Goal: Information Seeking & Learning: Learn about a topic

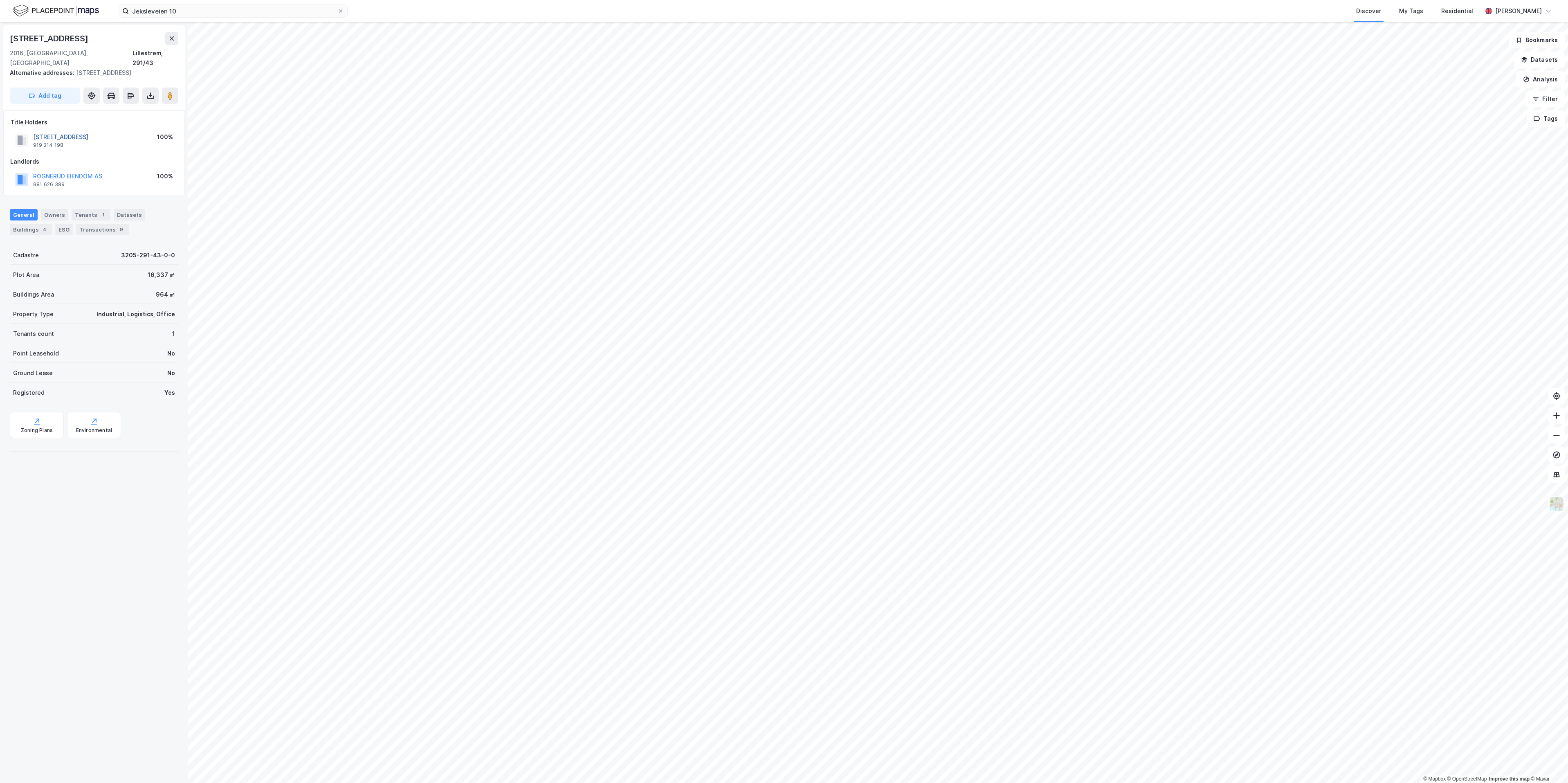
click at [0, 0] on button "LINDEBERGVEIEN 14-16 AS" at bounding box center [0, 0] width 0 height 0
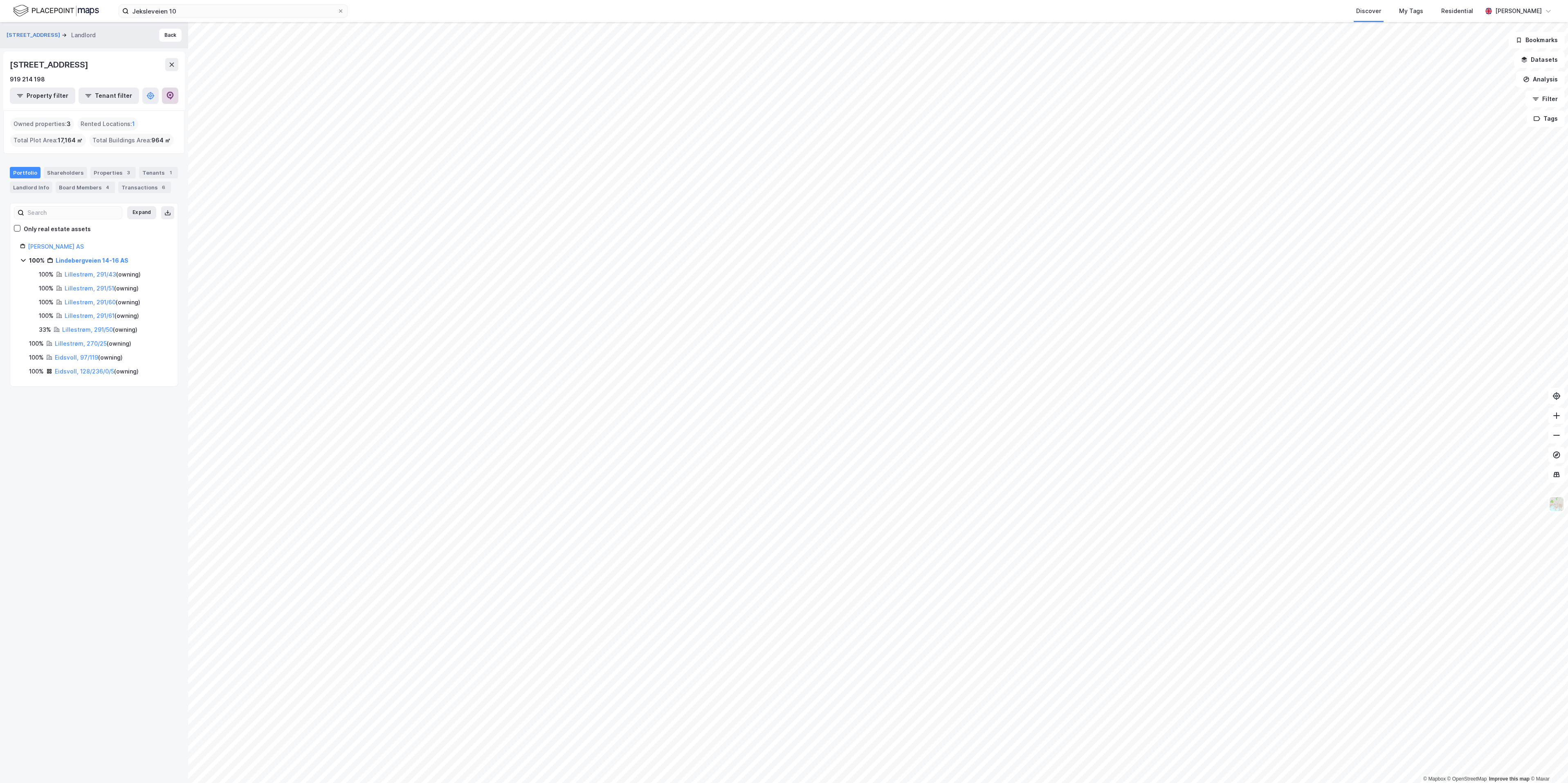
click at [168, 97] on icon at bounding box center [170, 96] width 7 height 8
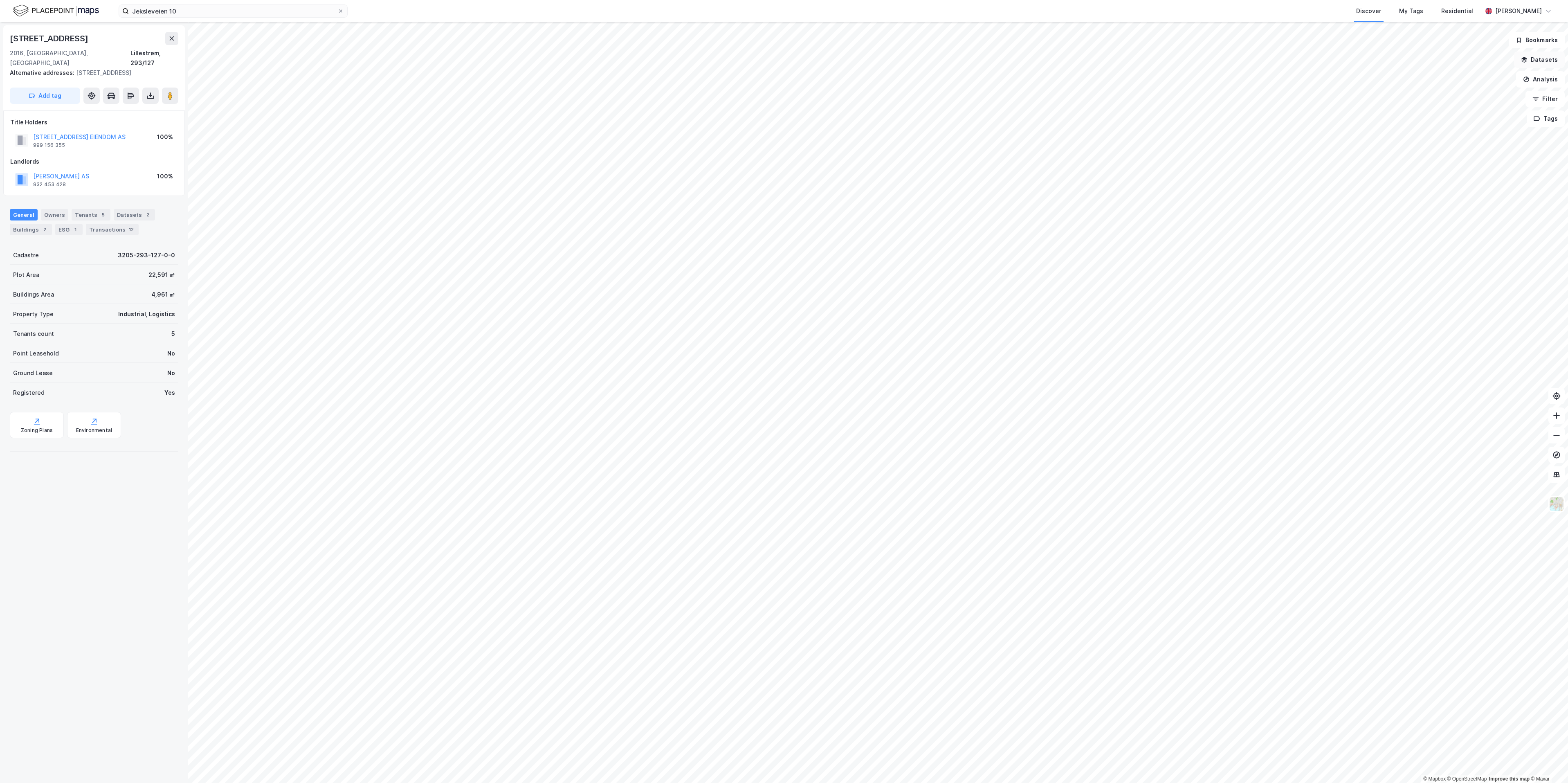
click at [1552, 66] on button "Datasets" at bounding box center [1539, 60] width 51 height 16
click at [1459, 83] on div "Statistics" at bounding box center [1491, 80] width 134 height 10
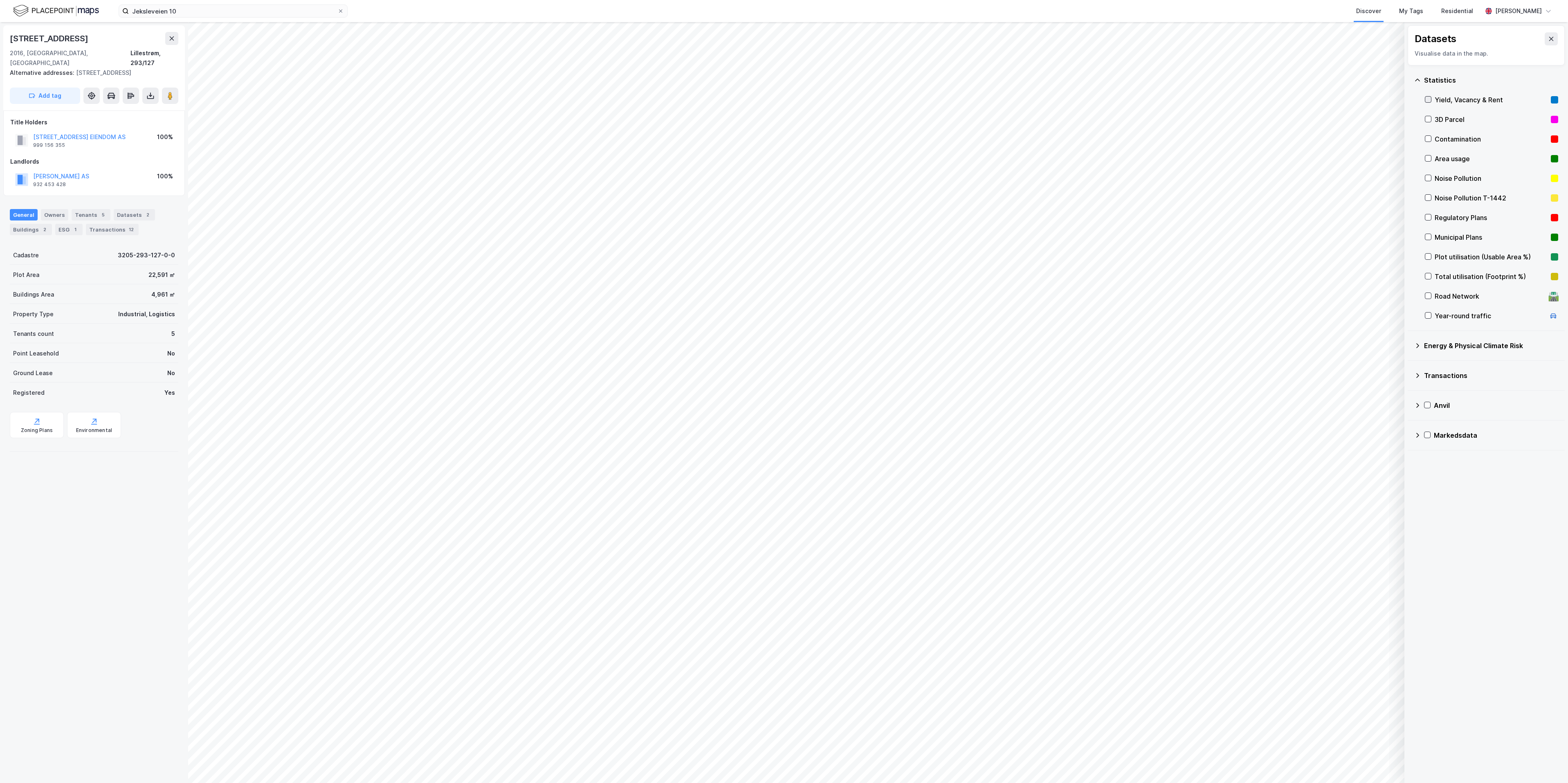
click at [1430, 100] on icon at bounding box center [1428, 99] width 5 height 5
click at [1426, 121] on icon at bounding box center [1428, 119] width 5 height 5
click at [1432, 122] on div "3D Parcel" at bounding box center [1491, 119] width 133 height 19
click at [1426, 102] on icon at bounding box center [1428, 99] width 5 height 5
click at [1428, 432] on div at bounding box center [1427, 435] width 7 height 7
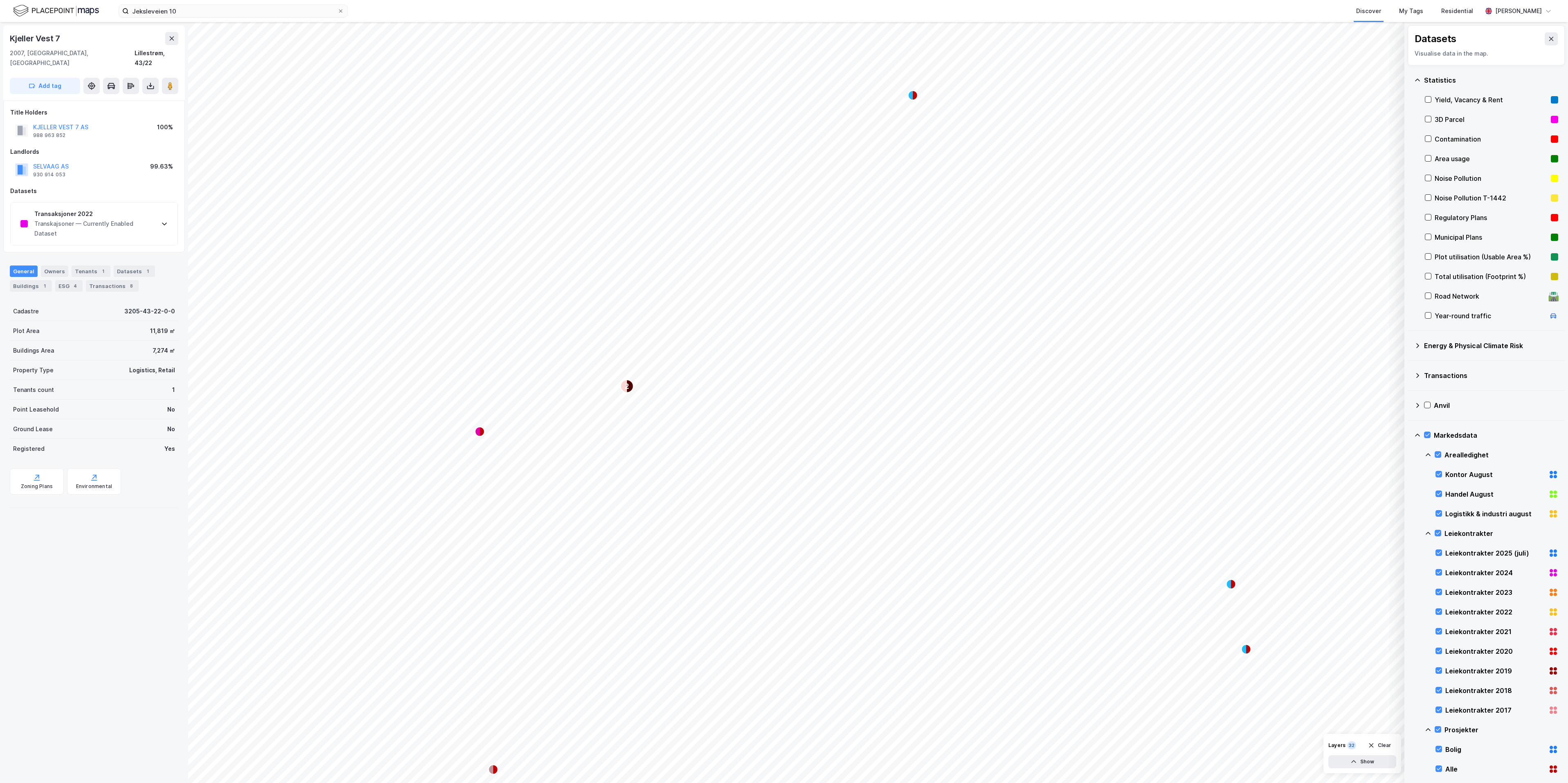
click at [92, 219] on div "Transkajsoner — Currently Enabled Dataset" at bounding box center [94, 228] width 121 height 19
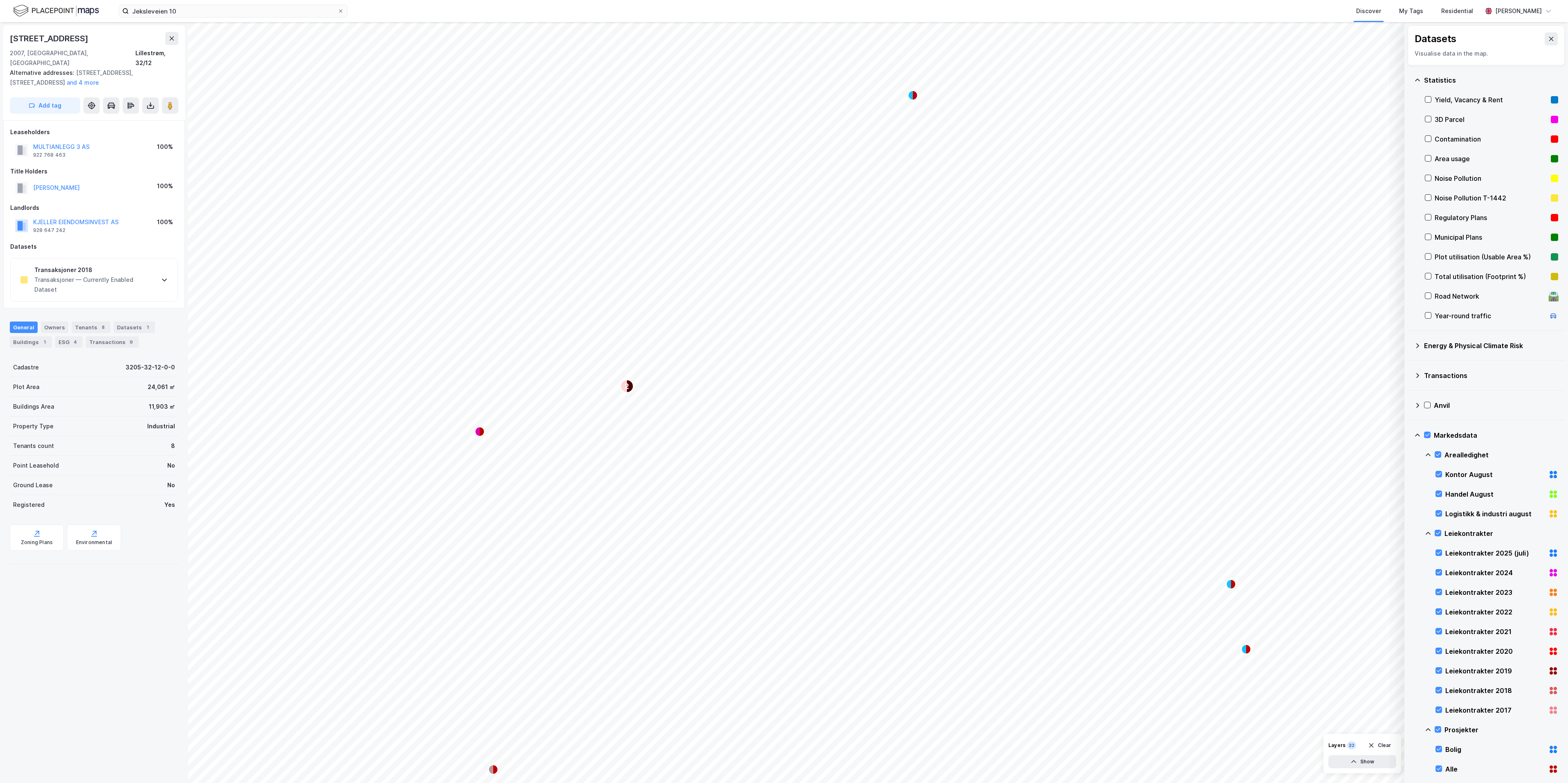
click at [130, 275] on div "Transaksjoner — Currently Enabled Dataset" at bounding box center [94, 285] width 121 height 19
click at [134, 275] on div "Transaksjoner — Currently Enabled Dataset" at bounding box center [94, 285] width 121 height 19
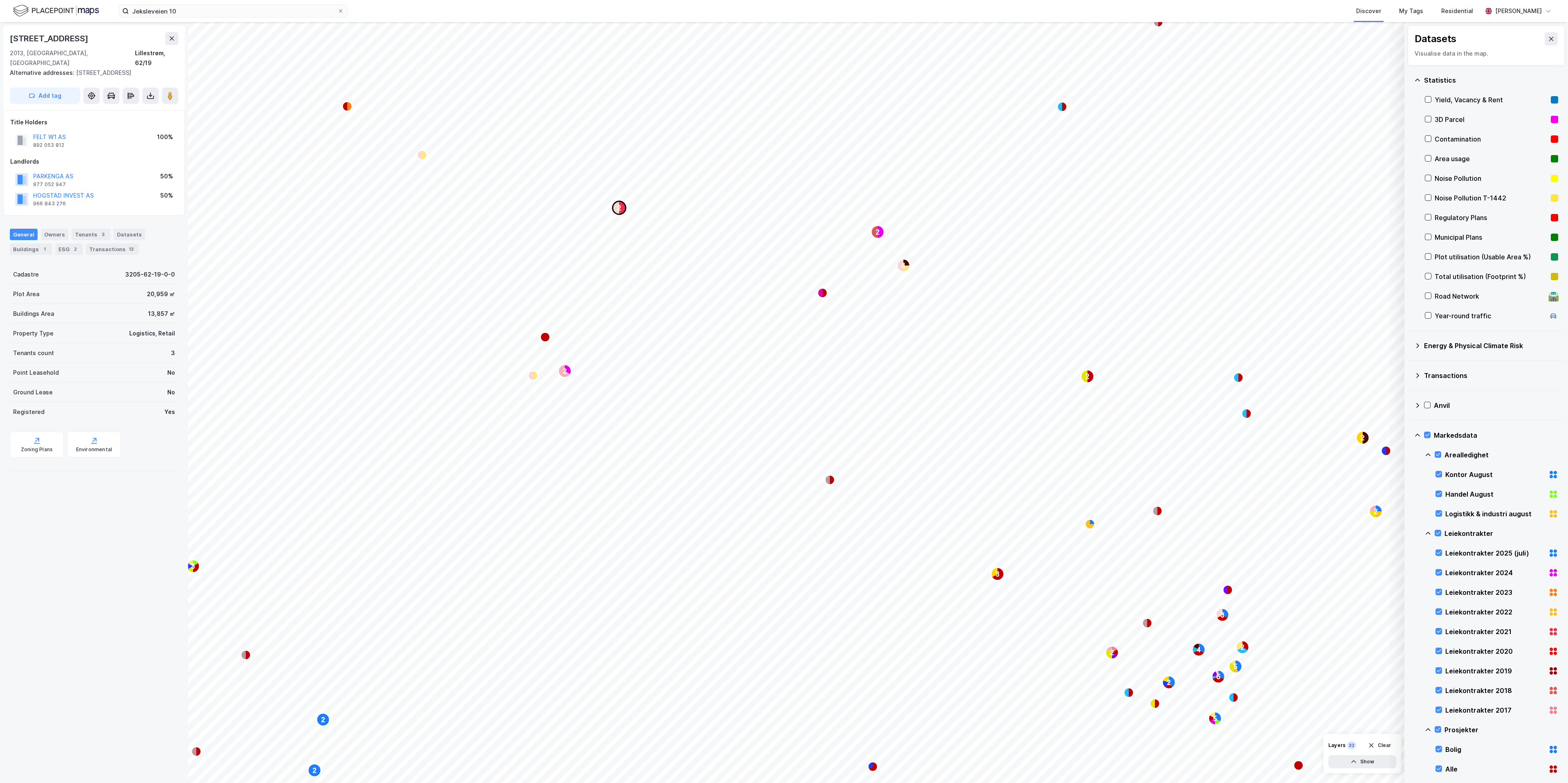
click at [620, 209] on text "2" at bounding box center [620, 208] width 4 height 7
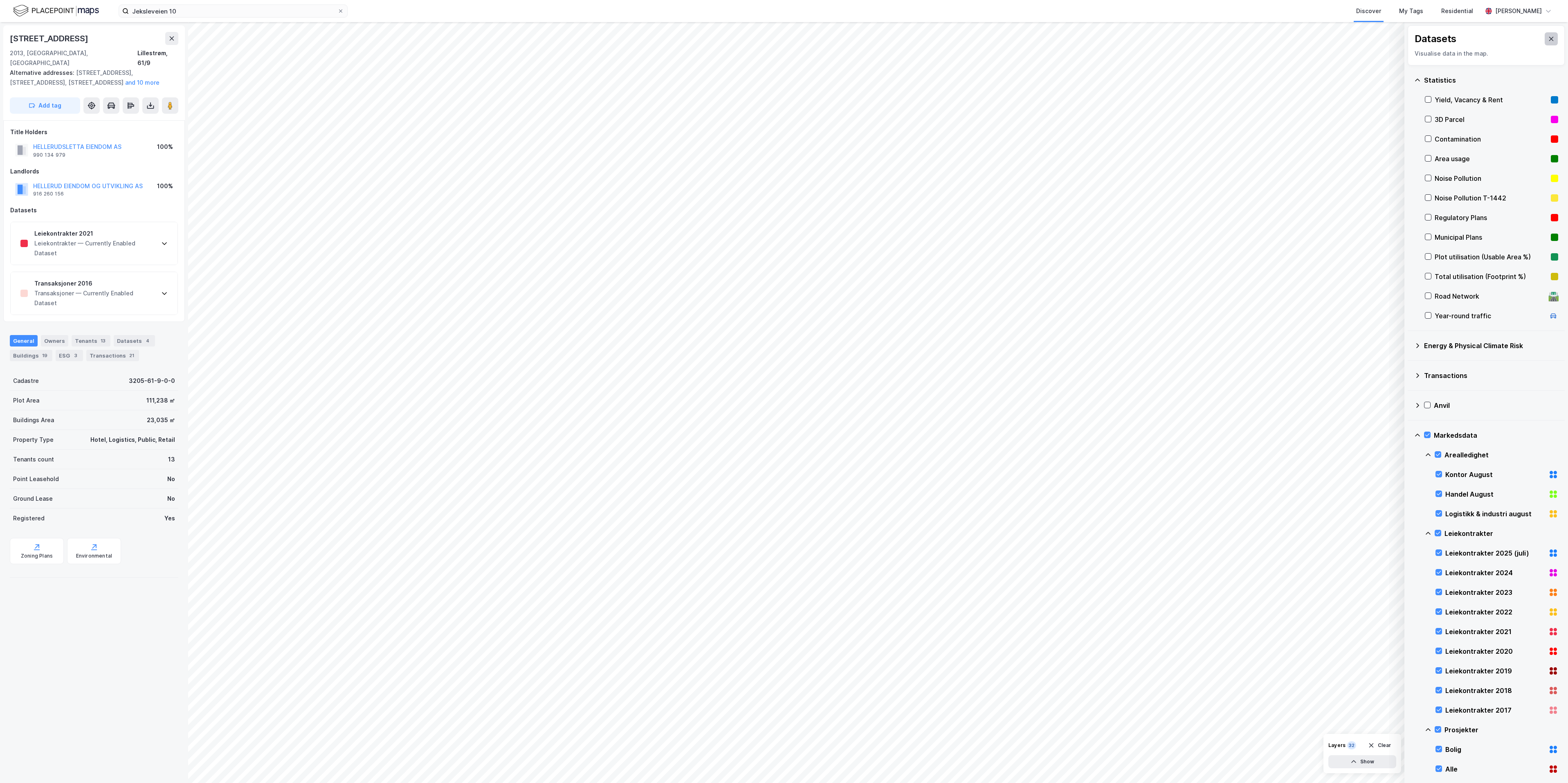
click at [1548, 42] on icon at bounding box center [1551, 38] width 7 height 7
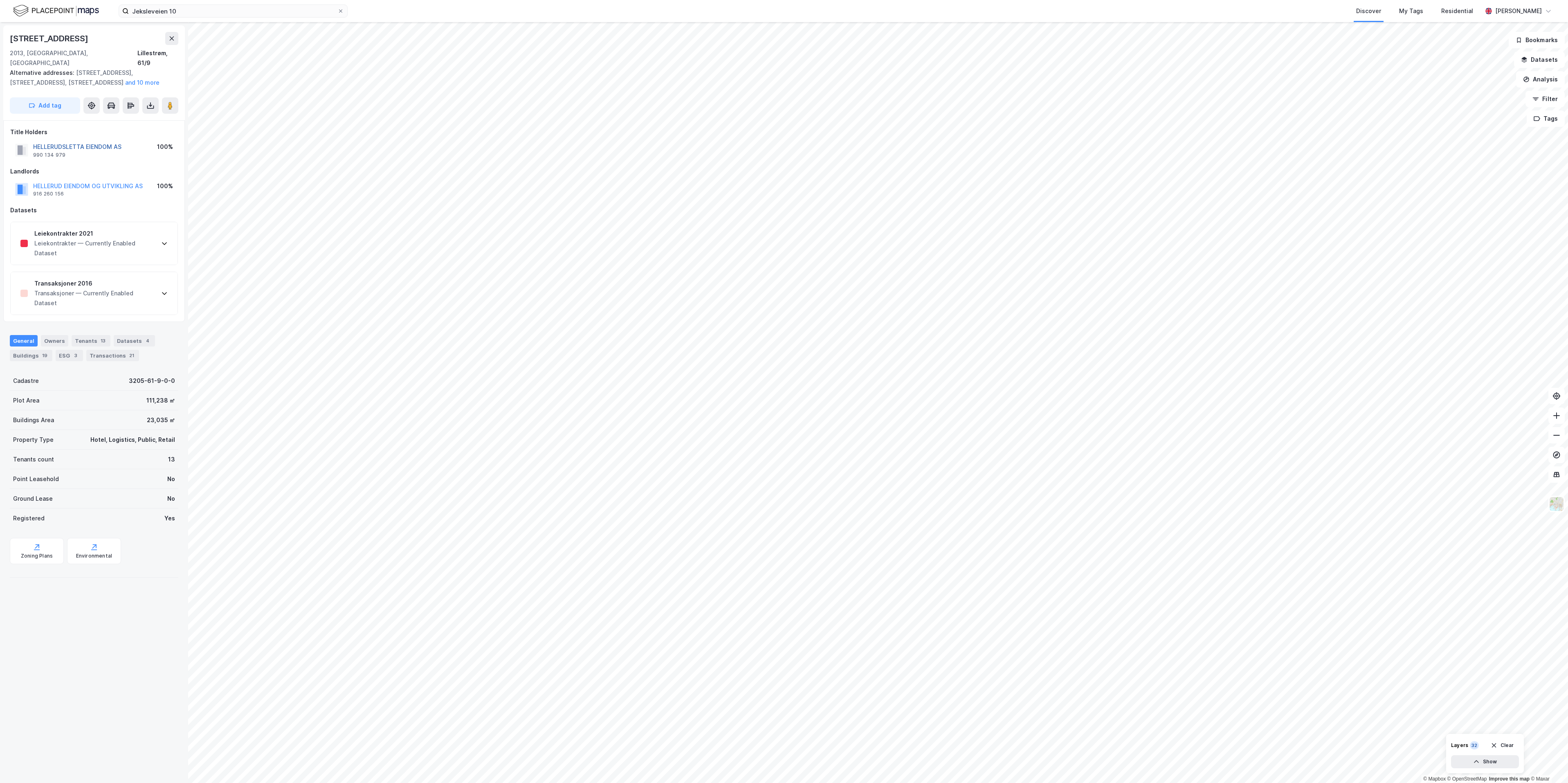
click at [0, 0] on button "HELLERUDSLETTA EIENDOM AS" at bounding box center [0, 0] width 0 height 0
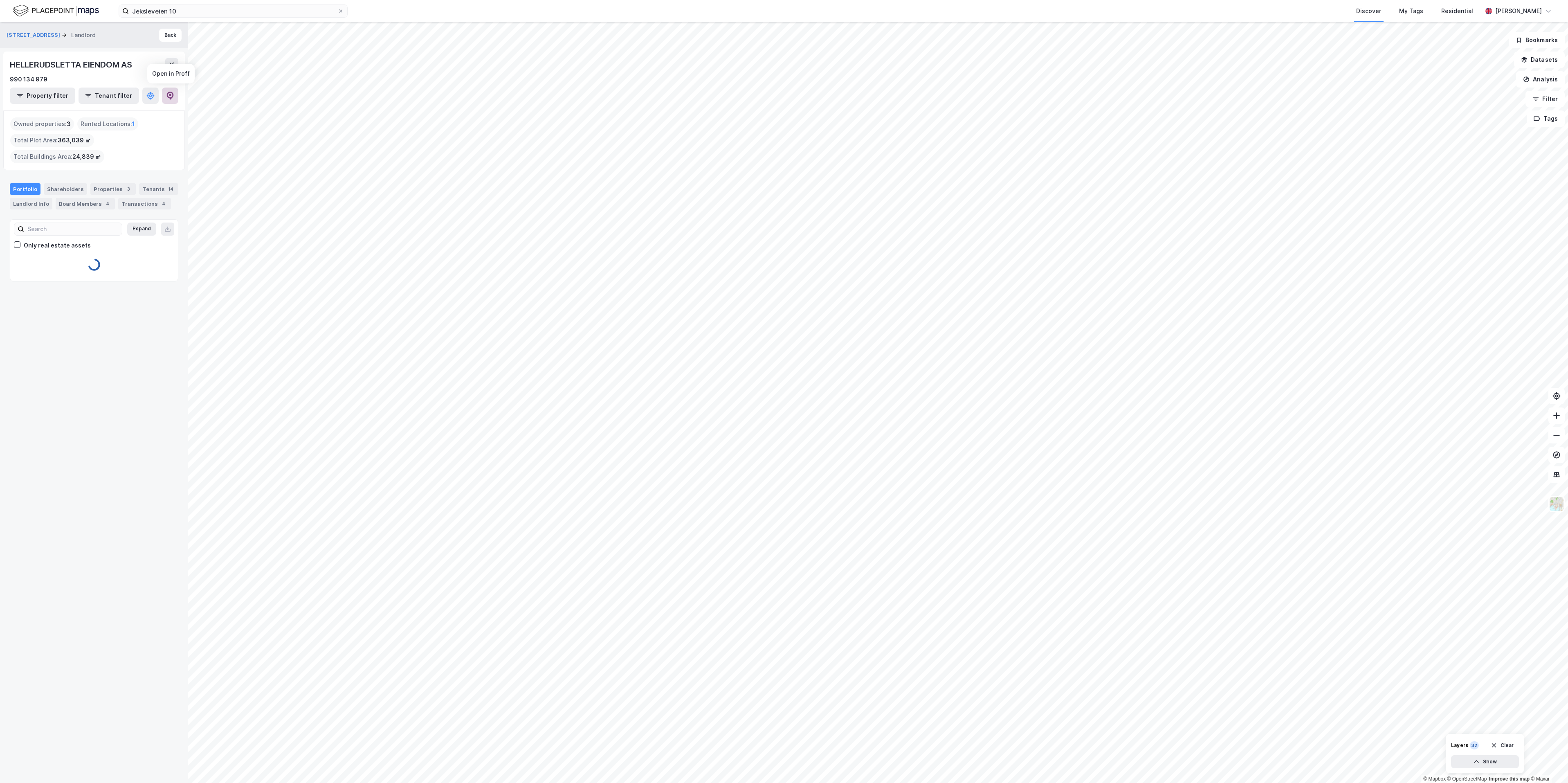
click at [172, 91] on button at bounding box center [170, 96] width 16 height 16
click at [38, 5] on img at bounding box center [56, 11] width 86 height 15
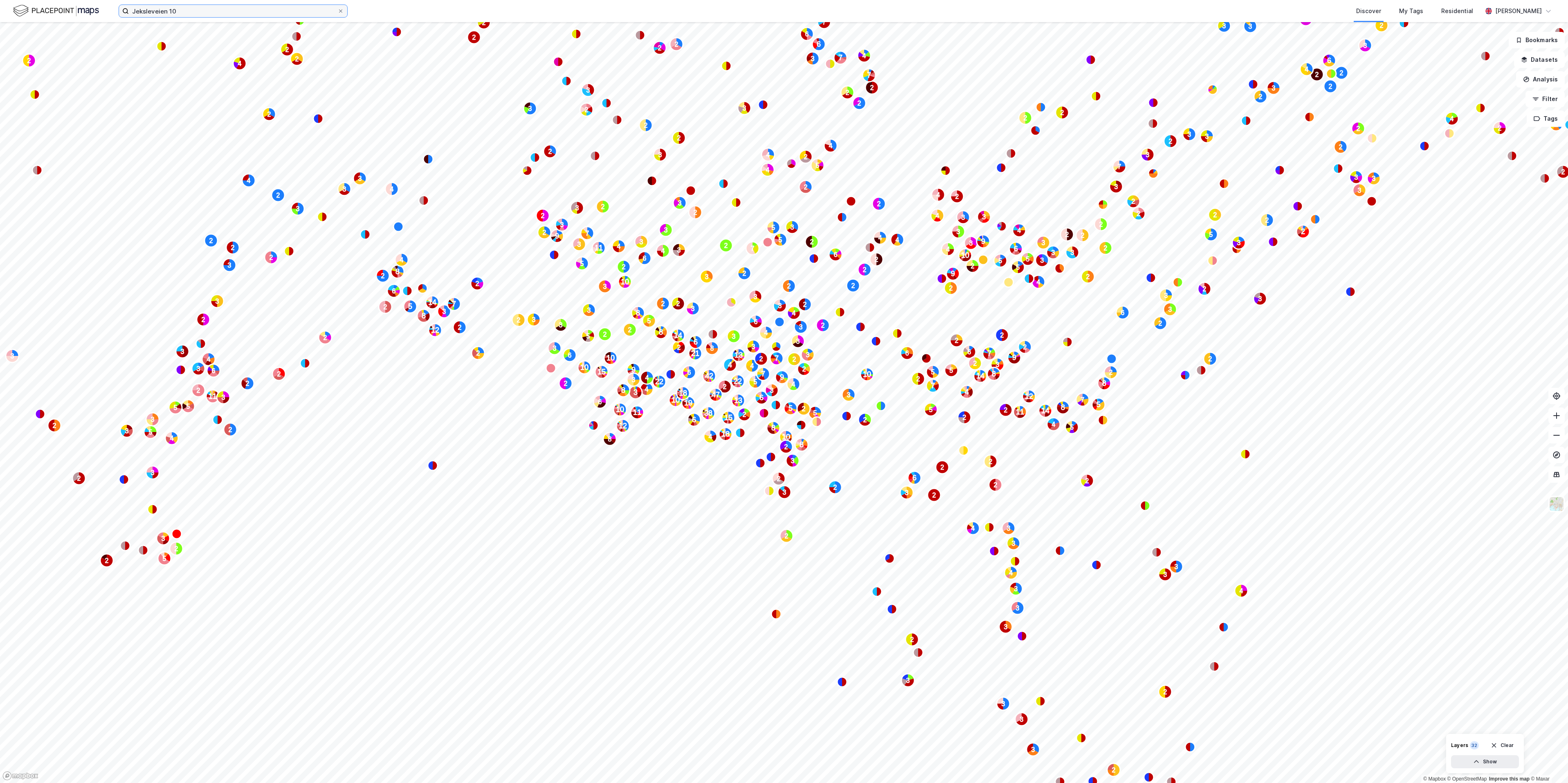
click at [221, 11] on input "Jeksleveien 10" at bounding box center [233, 11] width 209 height 12
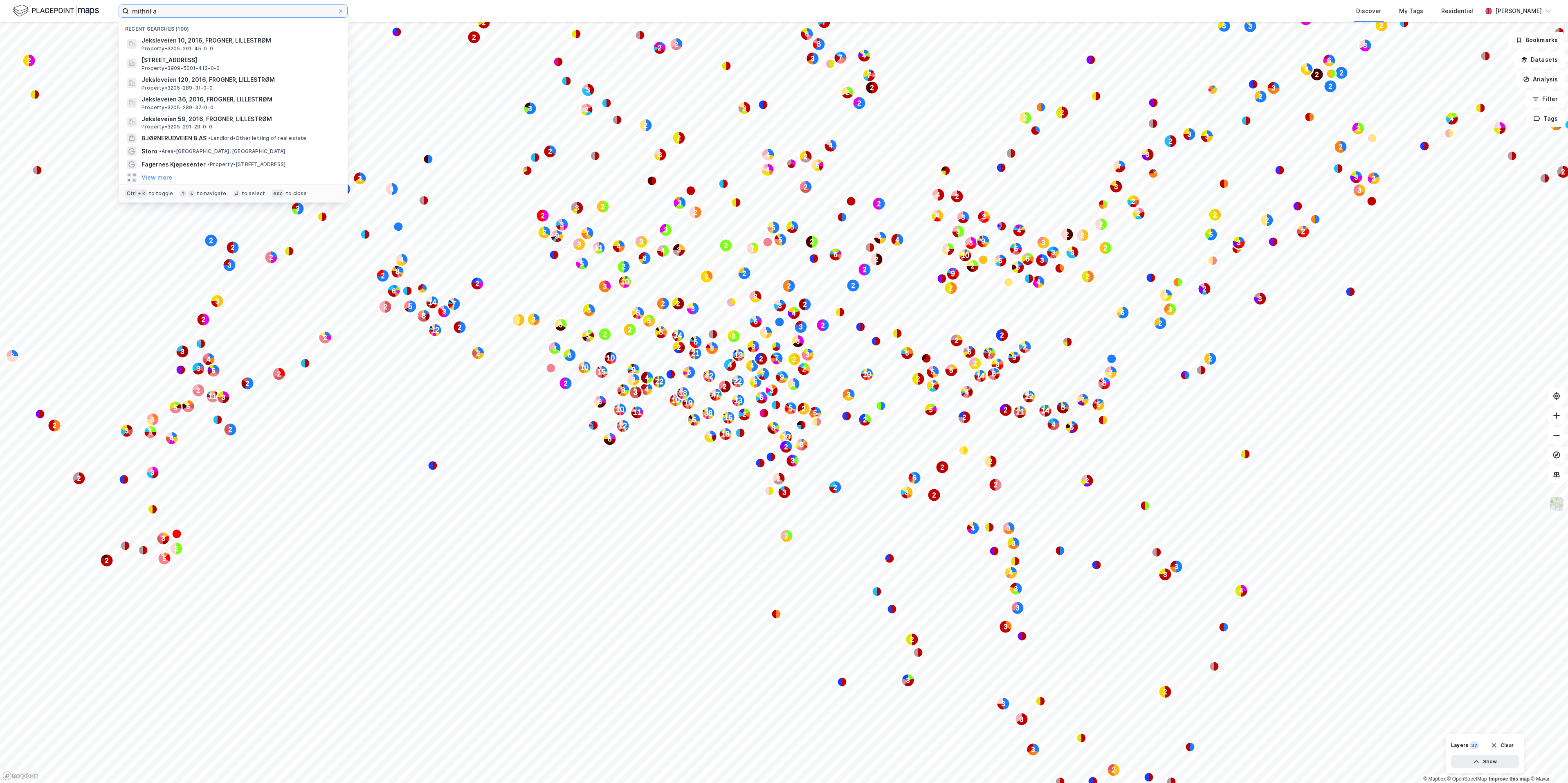
type input "mithril as"
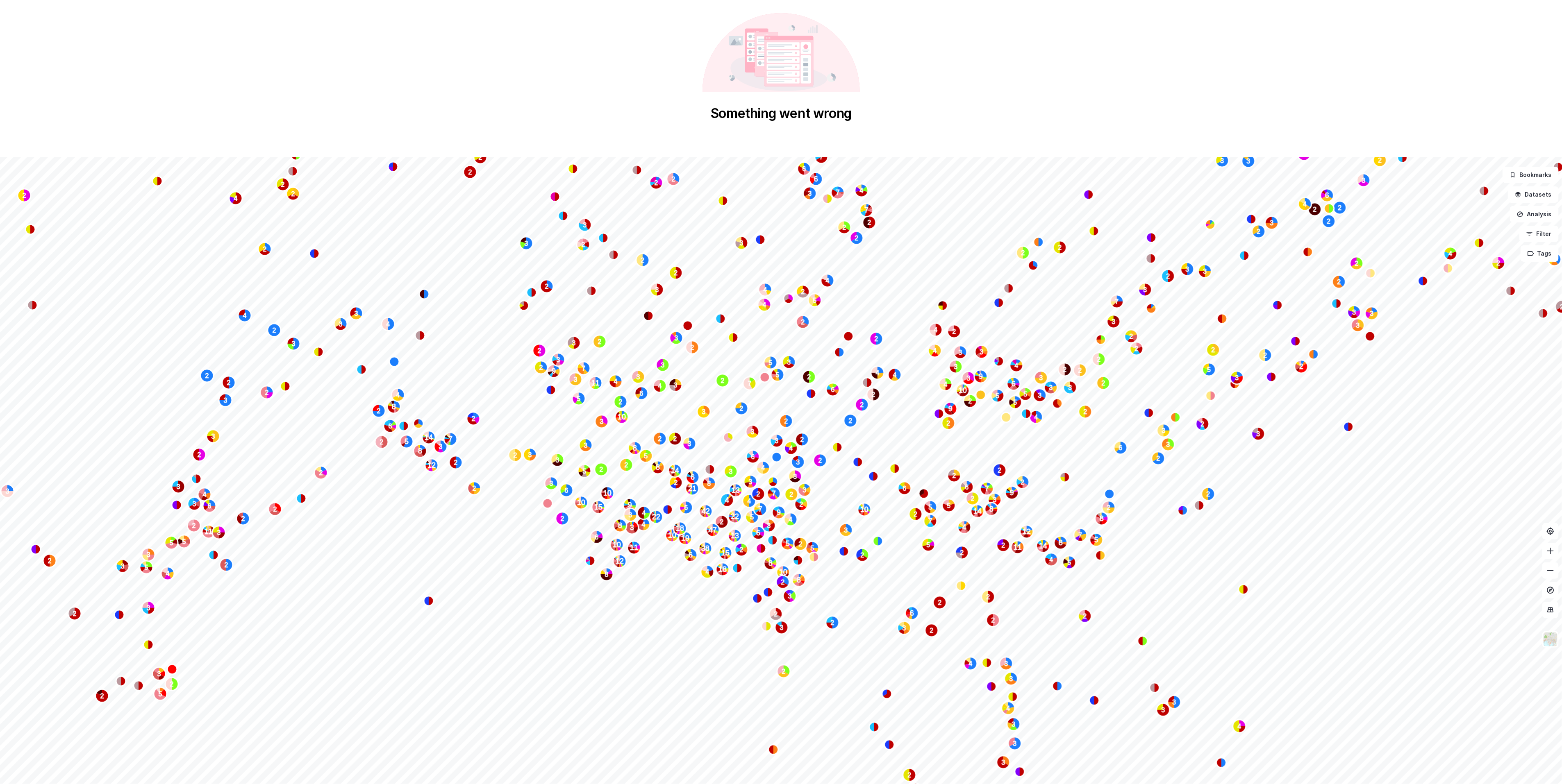
click at [240, 137] on div "Something went wrong 2 2 3 3 3 3 3 2 3 4 3 3 8 5 7 2" at bounding box center [781, 459] width 1562 height 919
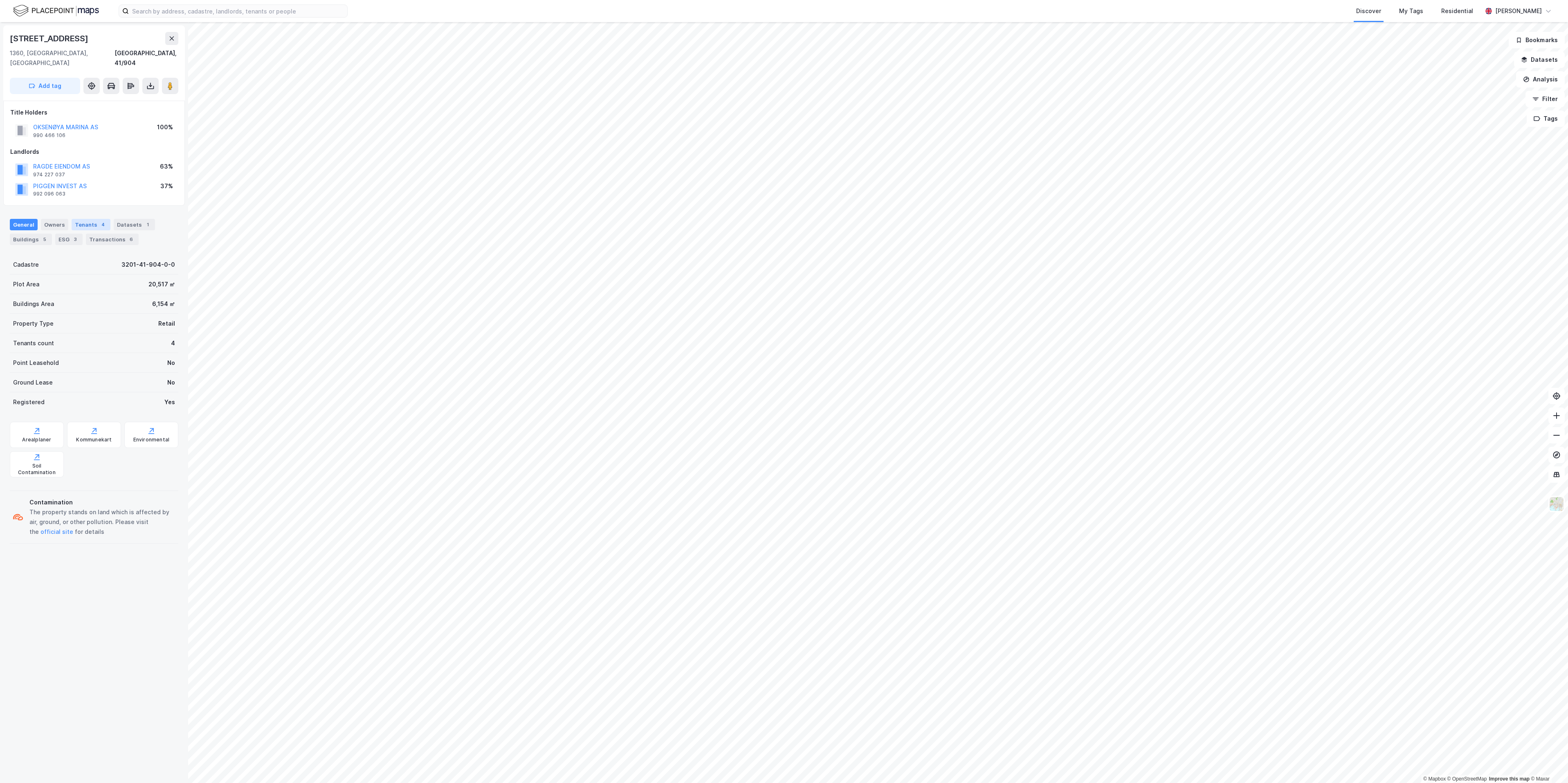
click at [88, 219] on div "Tenants 4" at bounding box center [91, 224] width 39 height 12
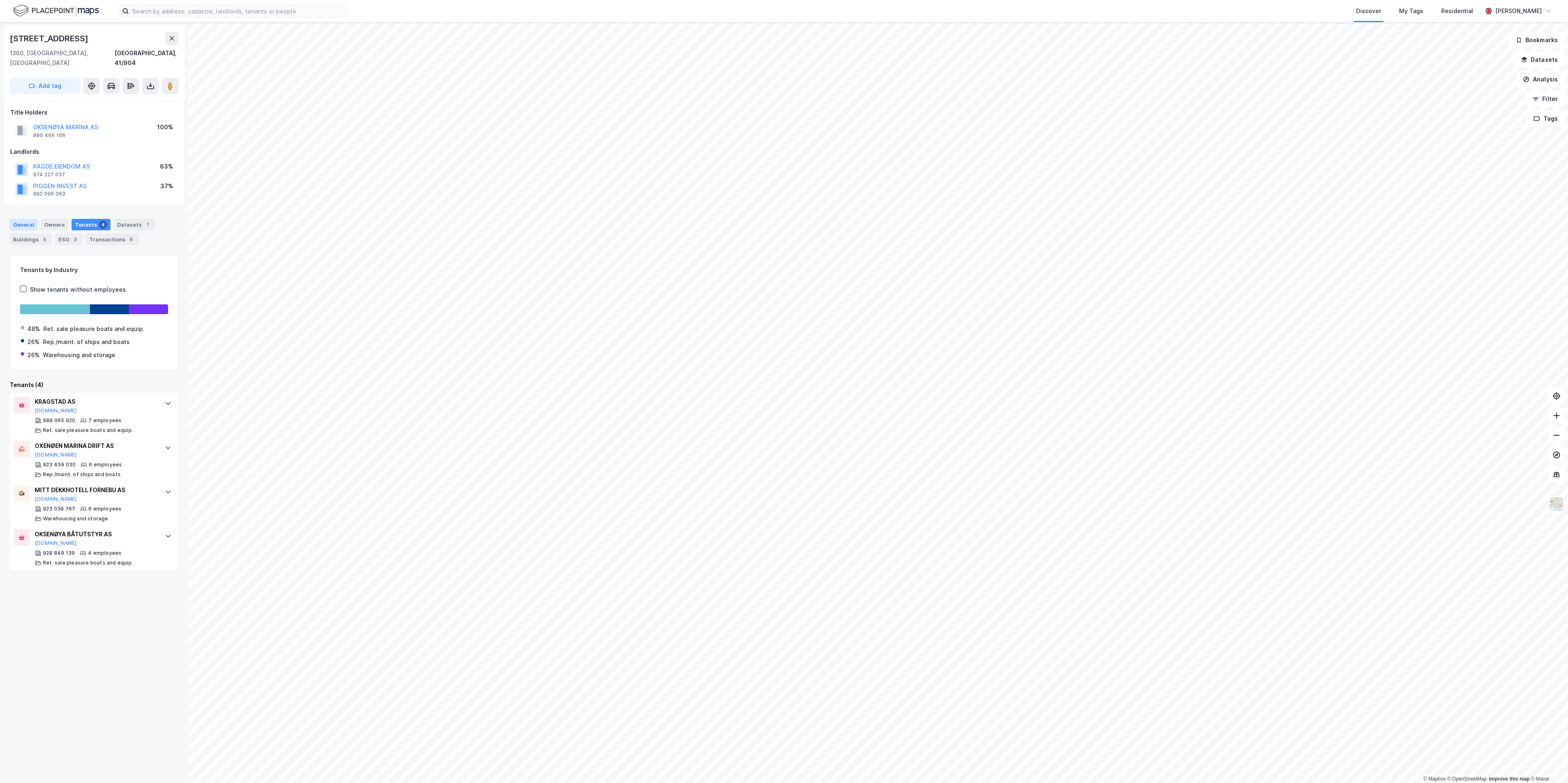
click at [18, 219] on div "General" at bounding box center [24, 224] width 28 height 12
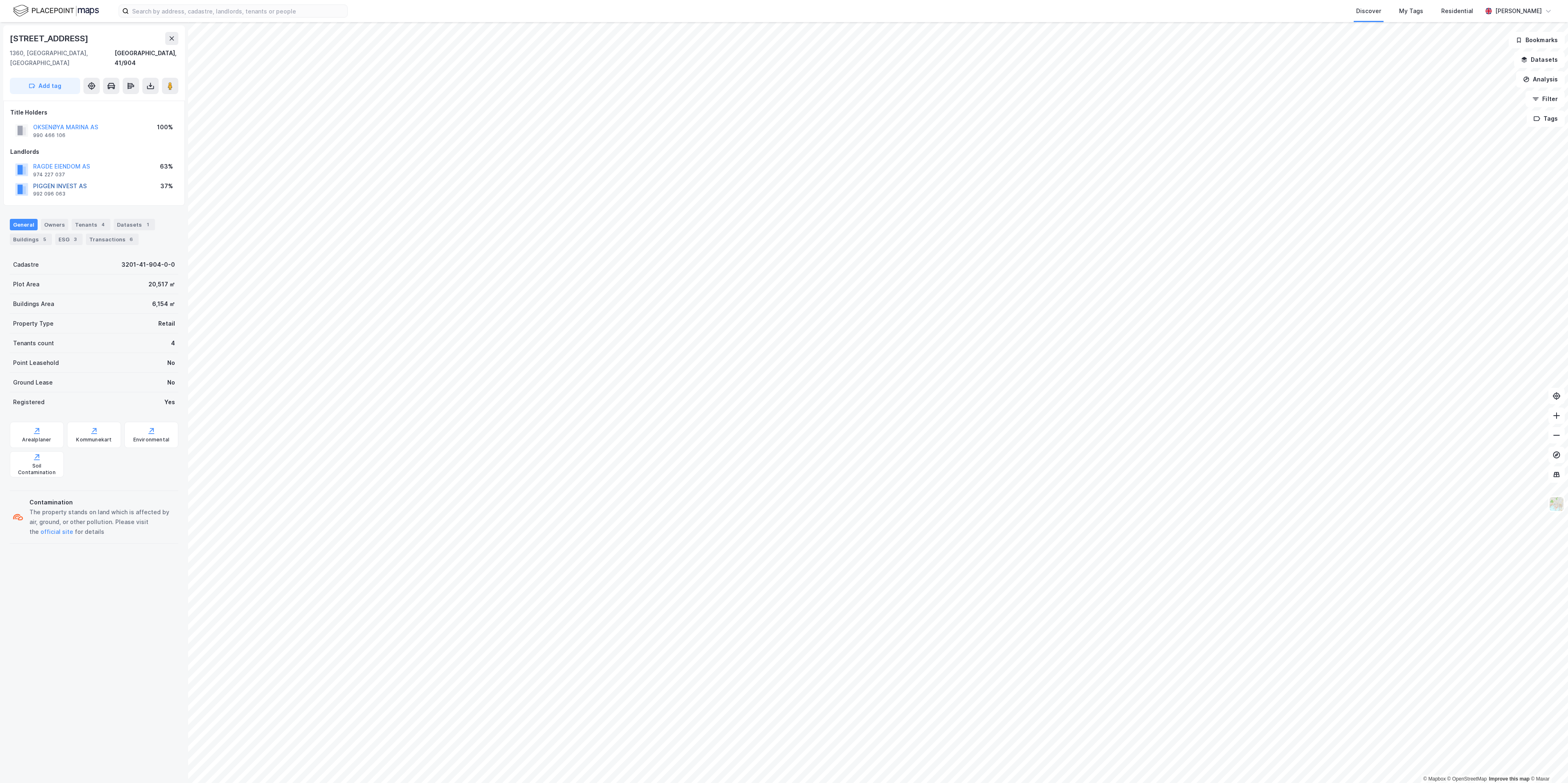
click at [0, 0] on button "PIGGEN INVEST AS" at bounding box center [0, 0] width 0 height 0
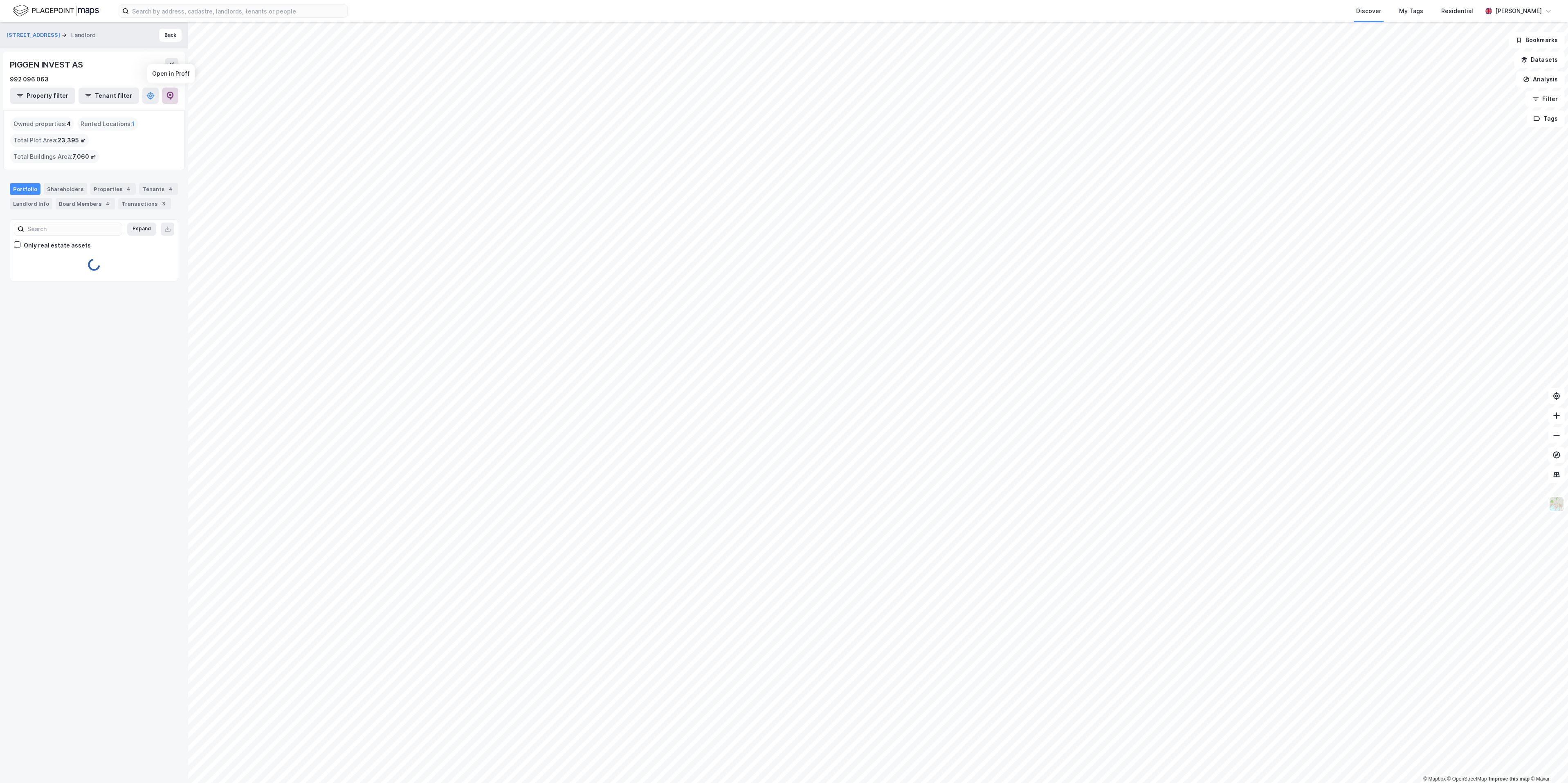
click at [169, 98] on icon at bounding box center [170, 96] width 7 height 8
